Goal: Information Seeking & Learning: Learn about a topic

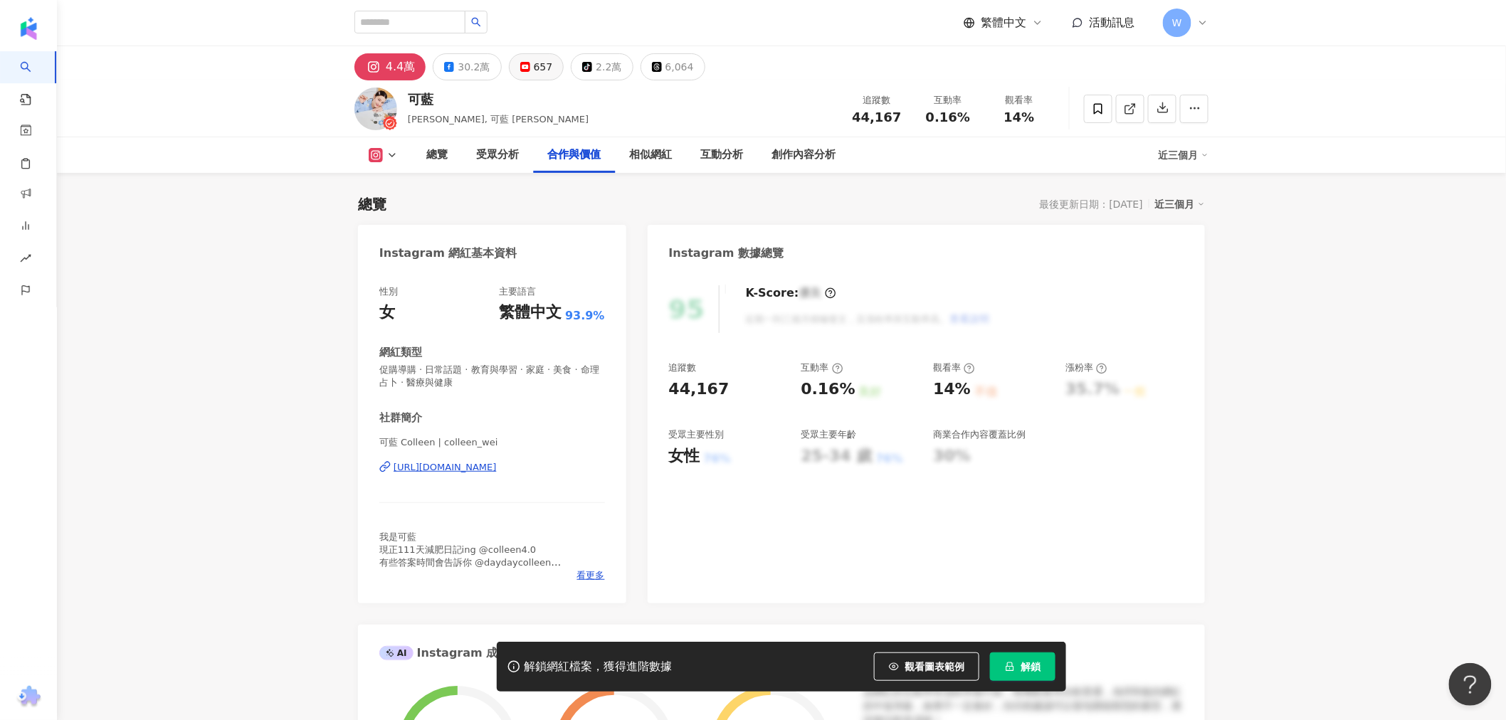
drag, startPoint x: 1184, startPoint y: 416, endPoint x: 538, endPoint y: 73, distance: 731.0
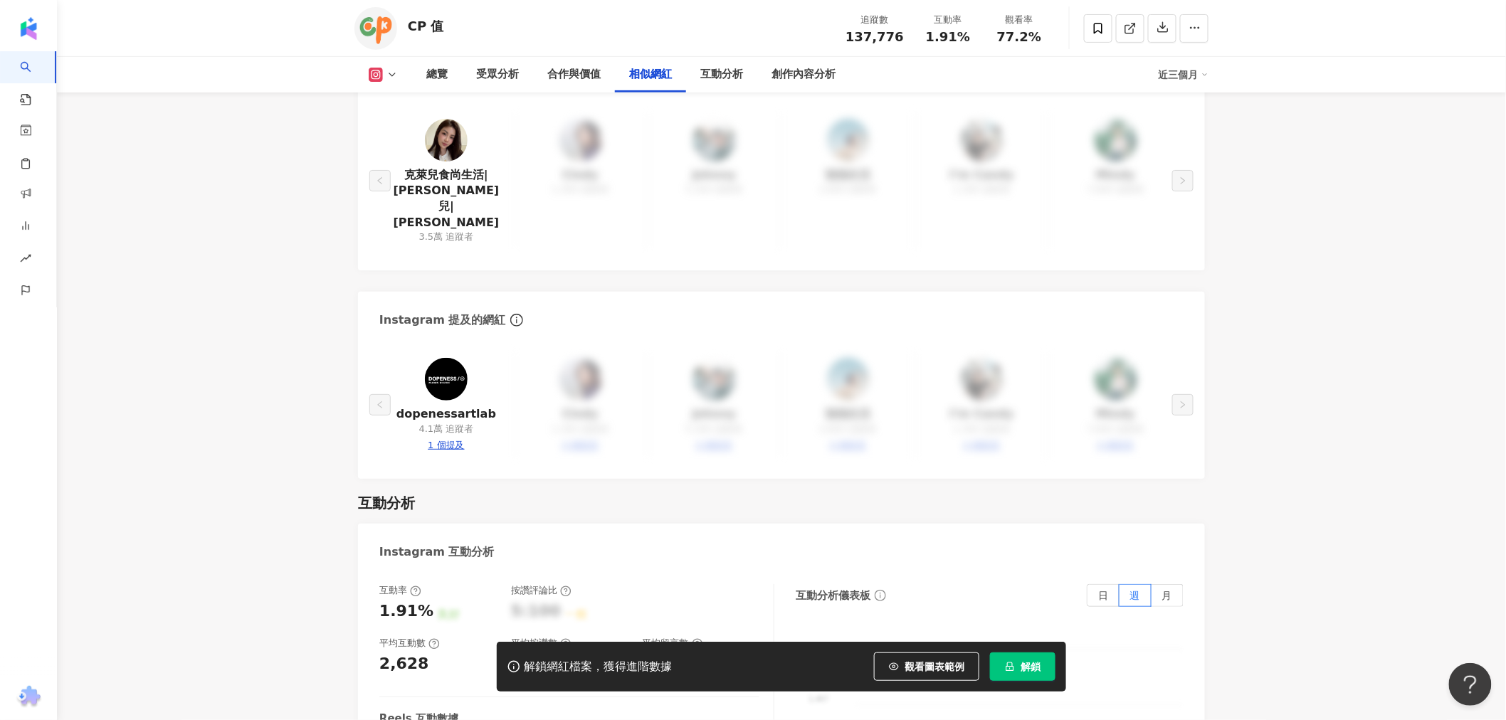
scroll to position [2407, 0]
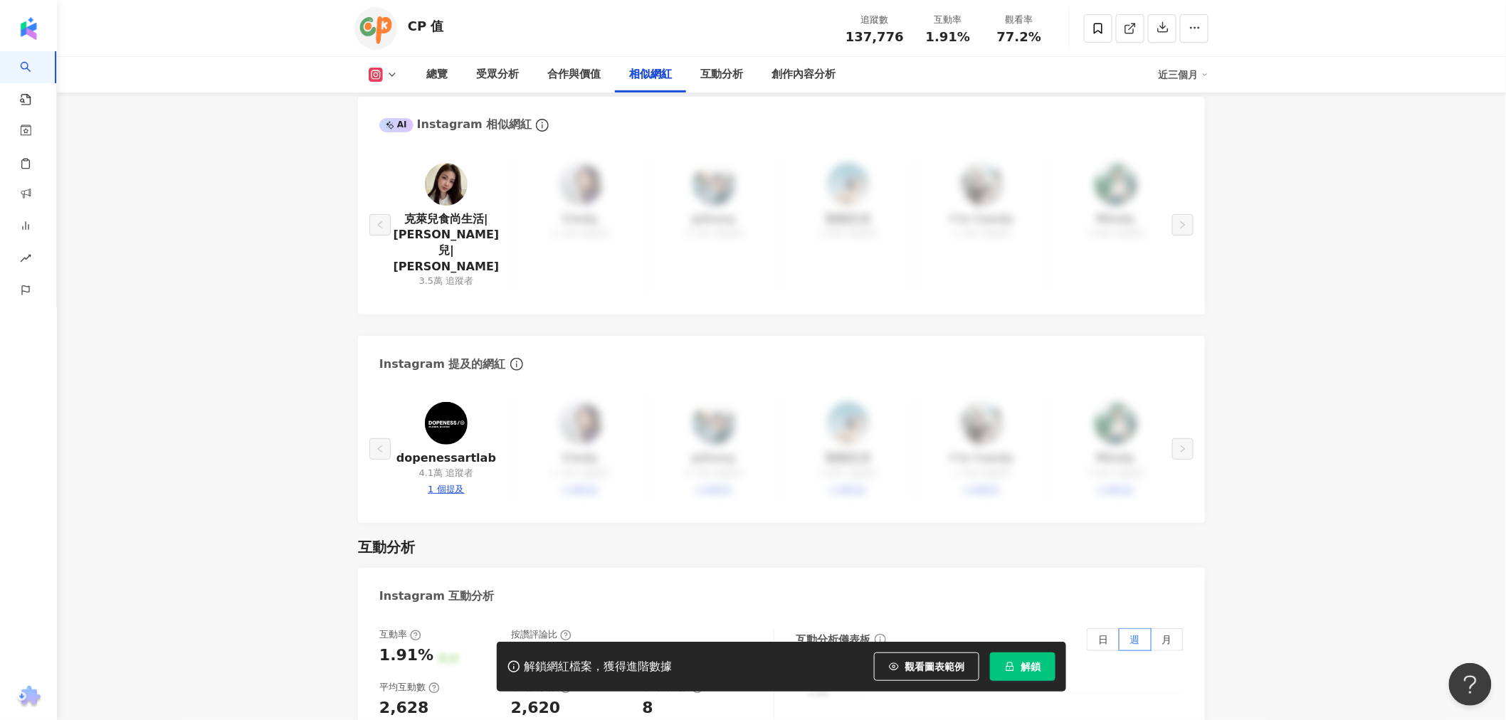
drag, startPoint x: 1220, startPoint y: 246, endPoint x: 679, endPoint y: -83, distance: 633.0
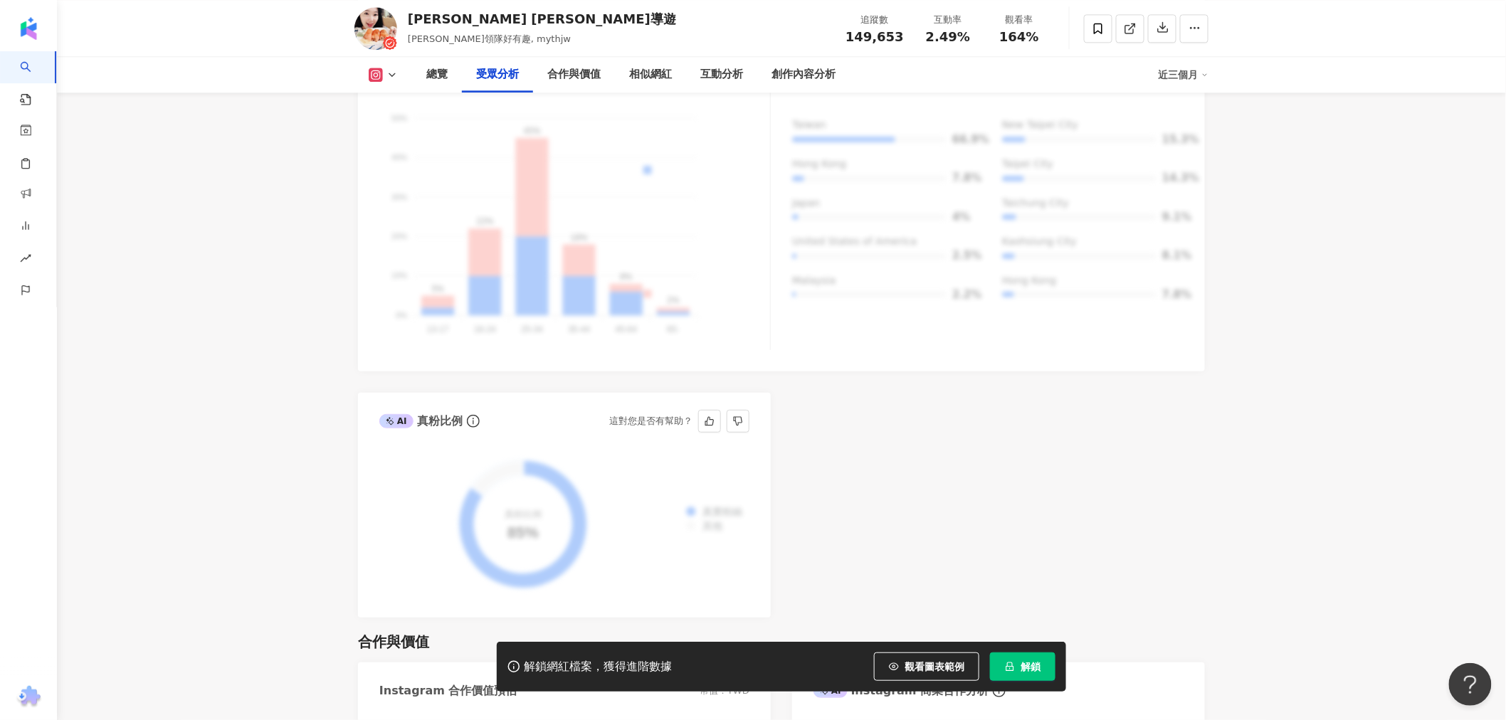
scroll to position [1818, 0]
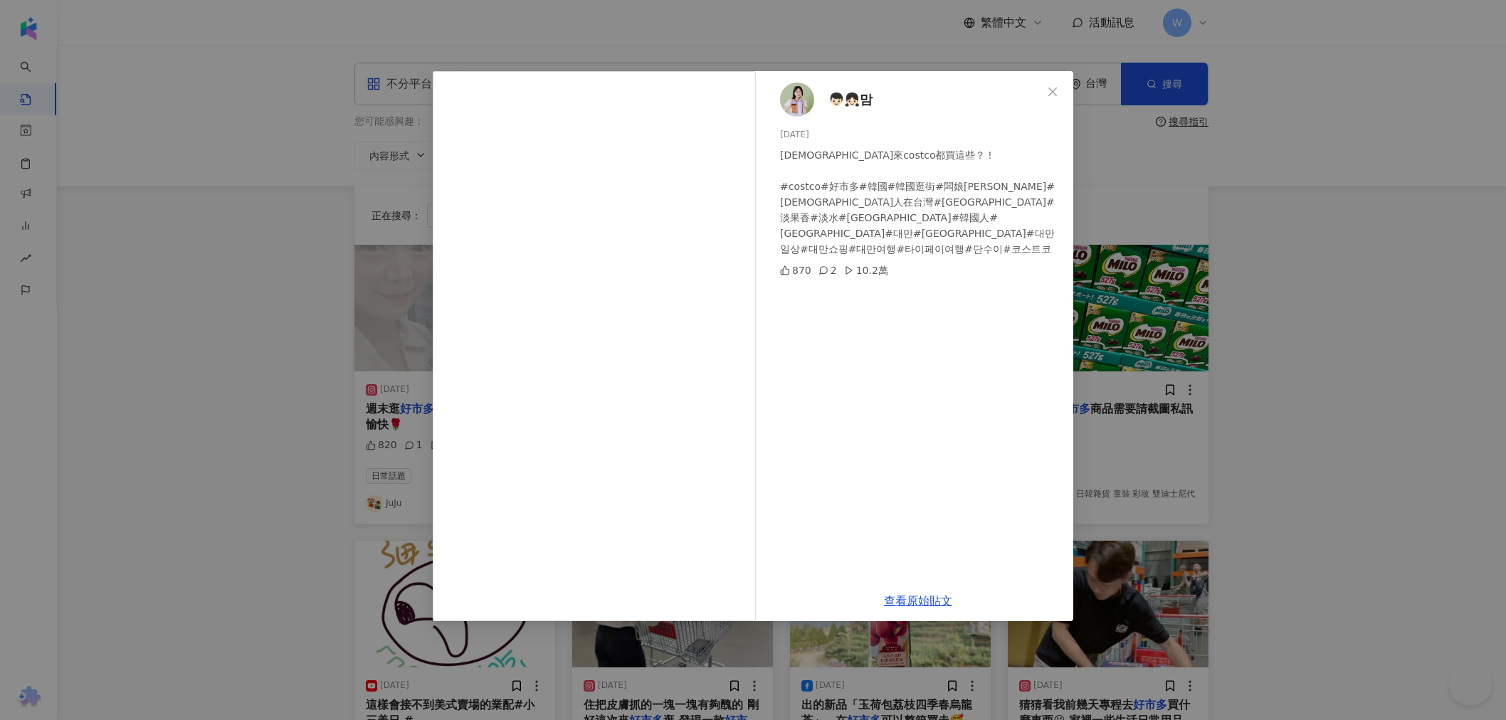
scroll to position [639, 0]
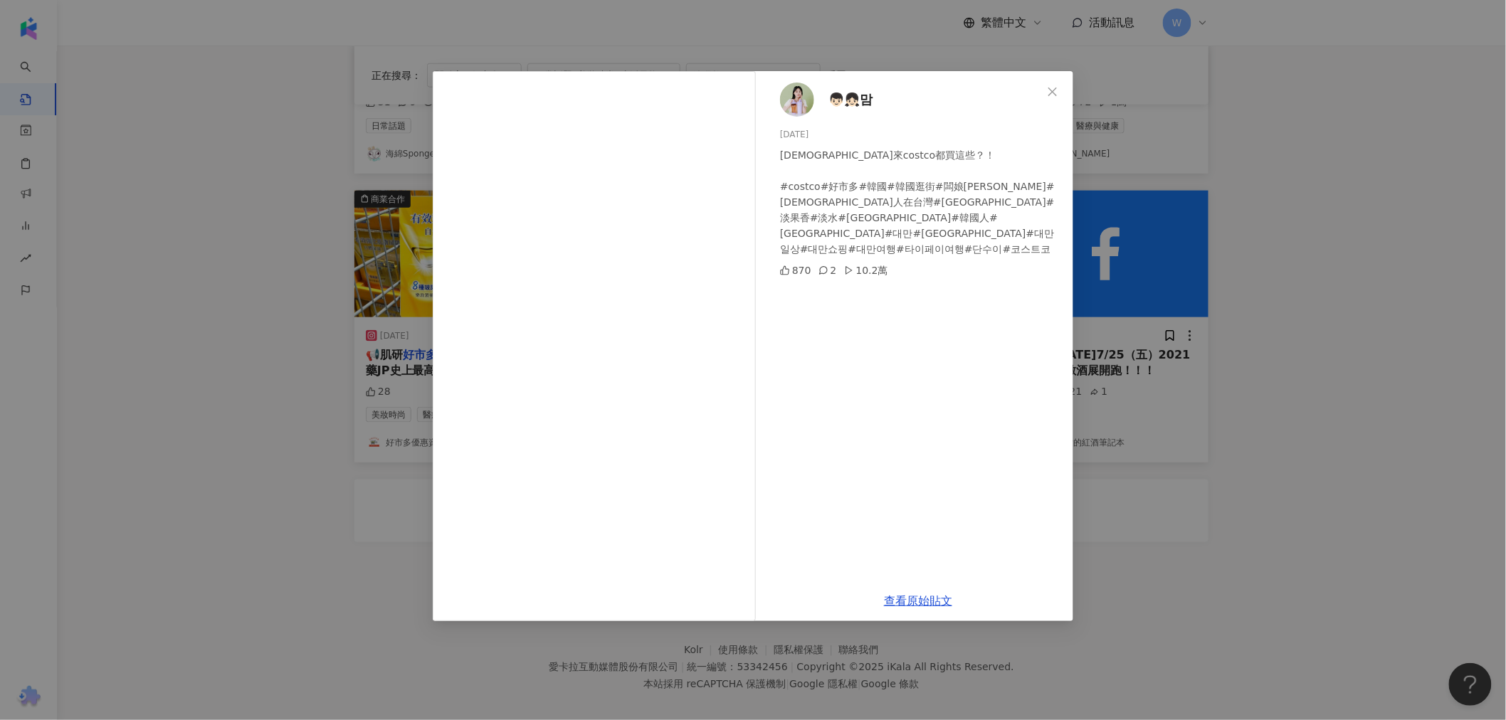
click at [1230, 262] on div "👦🏻👧🏻맘 [DATE] 台灣人來costco都買這些？！ #costco#好市多#韓國#韓國逛街#闆娘歐膩#[DEMOGRAPHIC_DATA]人在台灣#[…" at bounding box center [753, 360] width 1506 height 720
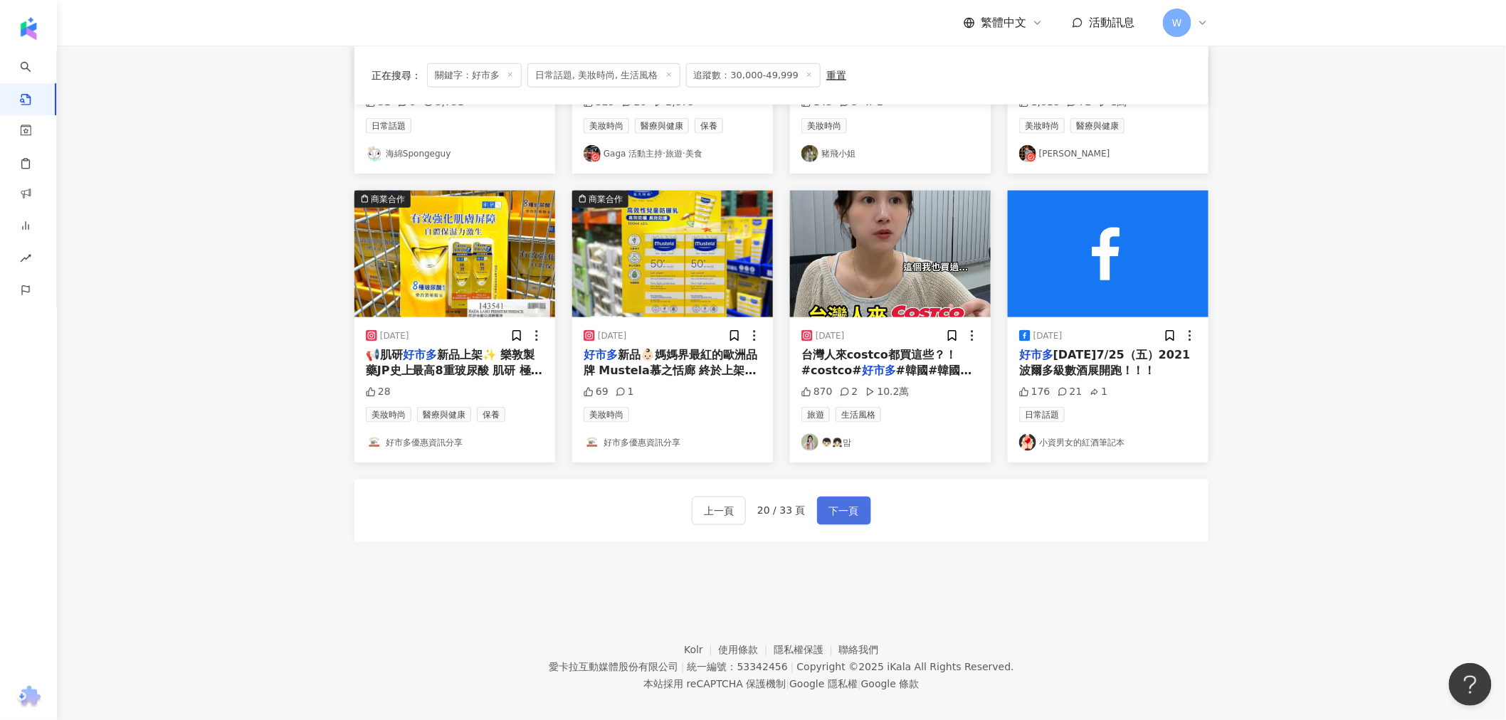
click at [861, 524] on button "下一頁" at bounding box center [844, 511] width 54 height 28
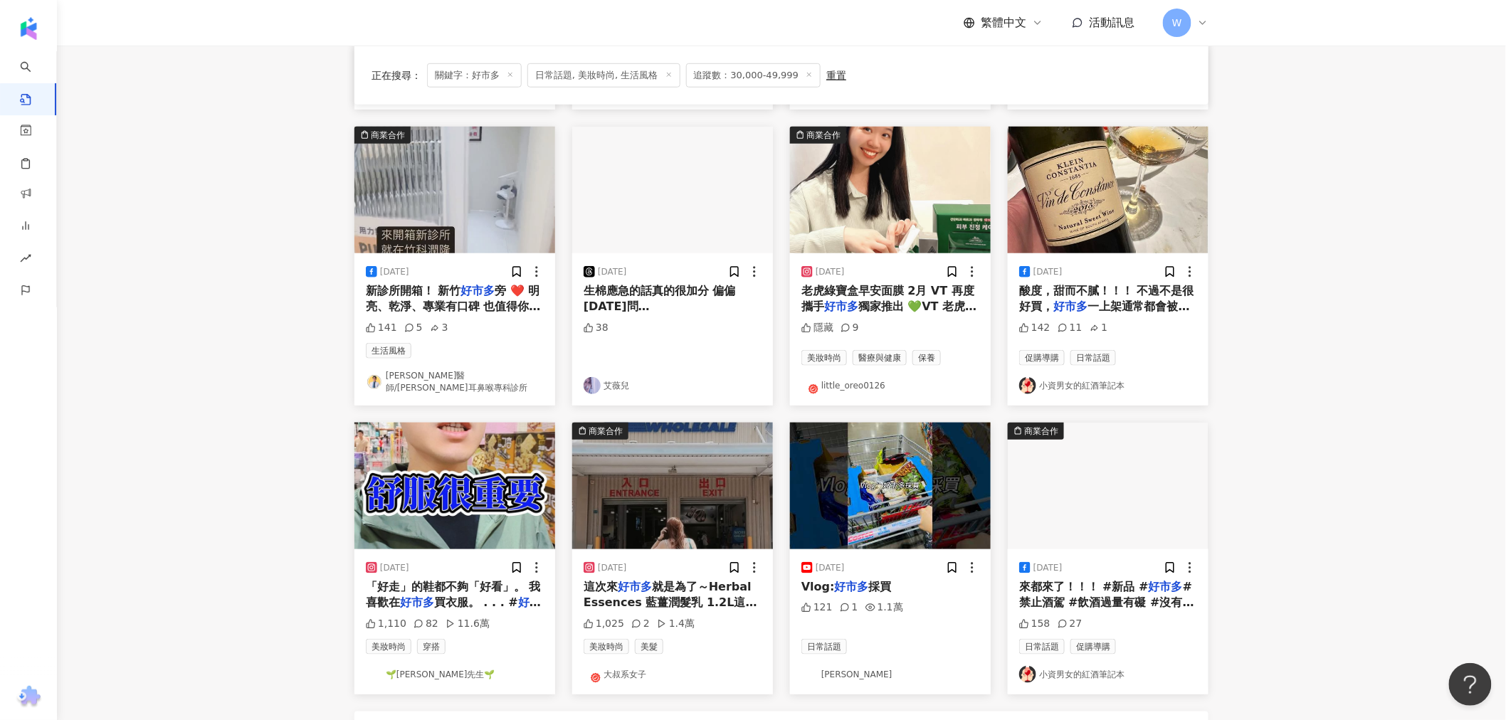
scroll to position [395, 0]
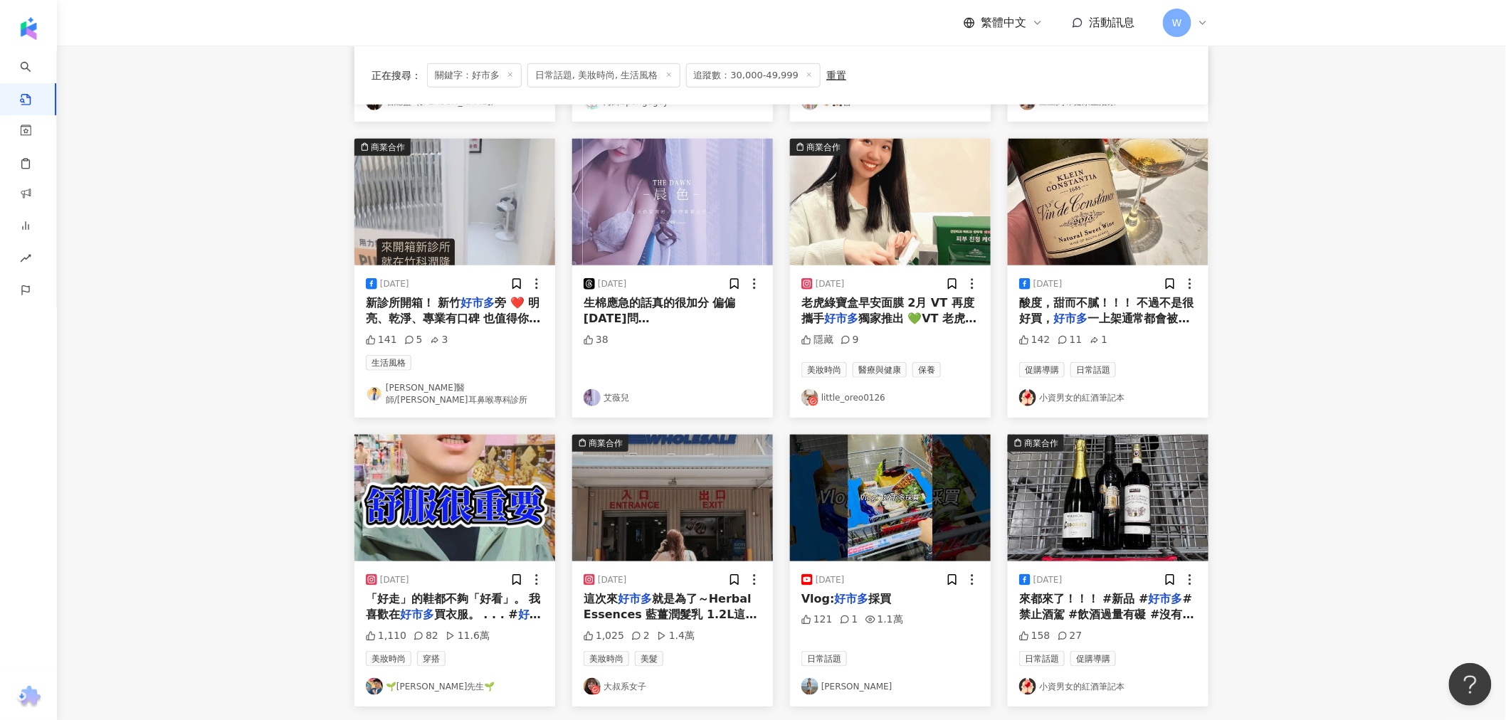
click at [920, 211] on img "button" at bounding box center [890, 202] width 201 height 127
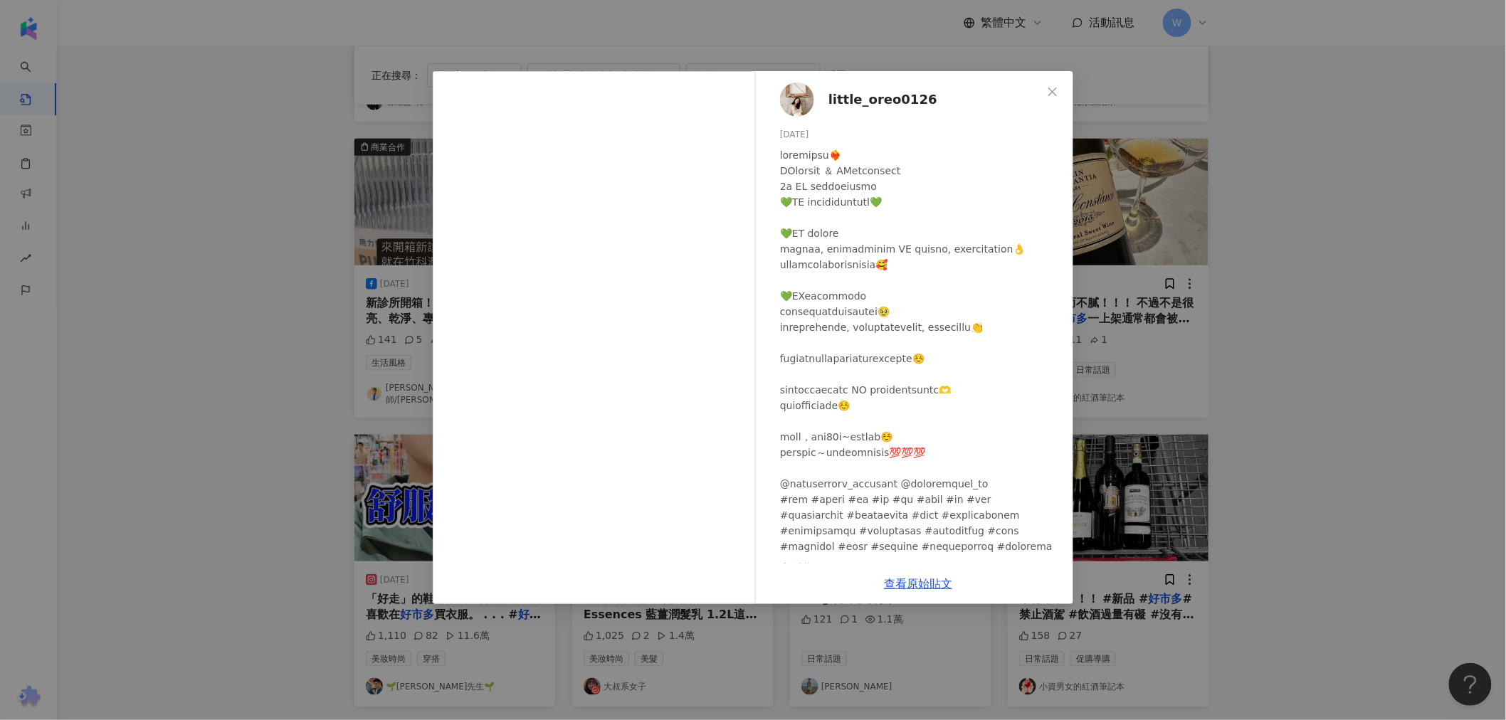
click at [854, 96] on span "little_oreo0126" at bounding box center [882, 100] width 109 height 20
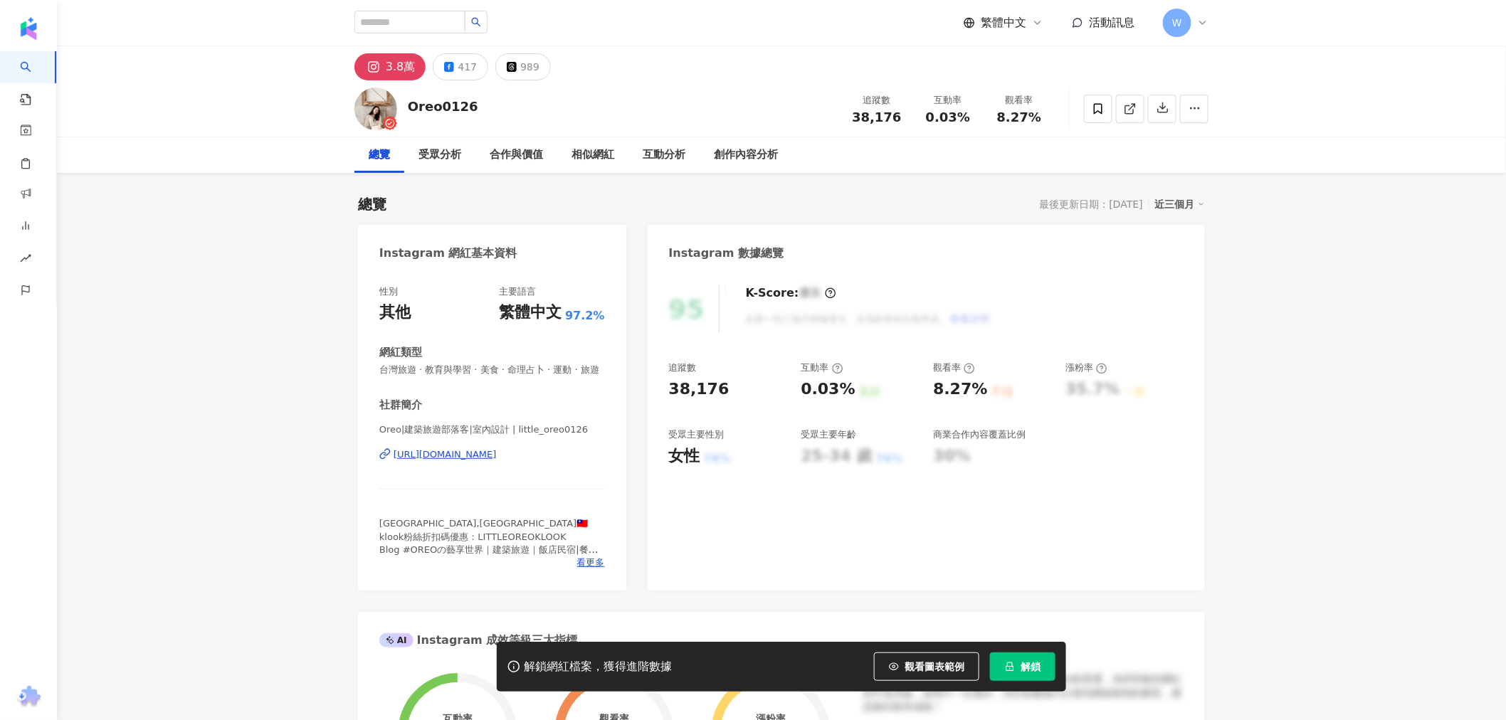
click at [493, 475] on div "Oreo|建築旅遊部落客|室內設計 | little_oreo0126 [URL][DOMAIN_NAME]" at bounding box center [492, 464] width 226 height 83
click at [496, 461] on div "[URL][DOMAIN_NAME]" at bounding box center [445, 454] width 103 height 13
